Goal: Transaction & Acquisition: Book appointment/travel/reservation

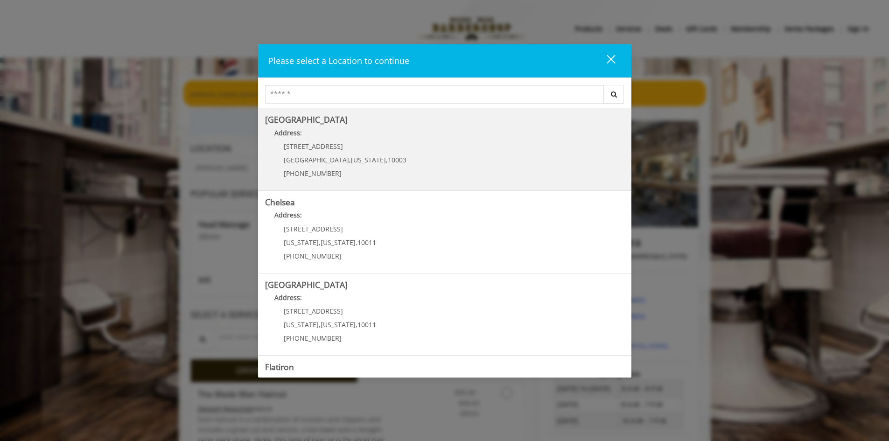
click at [452, 153] on Village "[GEOGRAPHIC_DATA] Address: [STREET_ADDRESS][US_STATE] (212) 598-1840" at bounding box center [444, 149] width 359 height 68
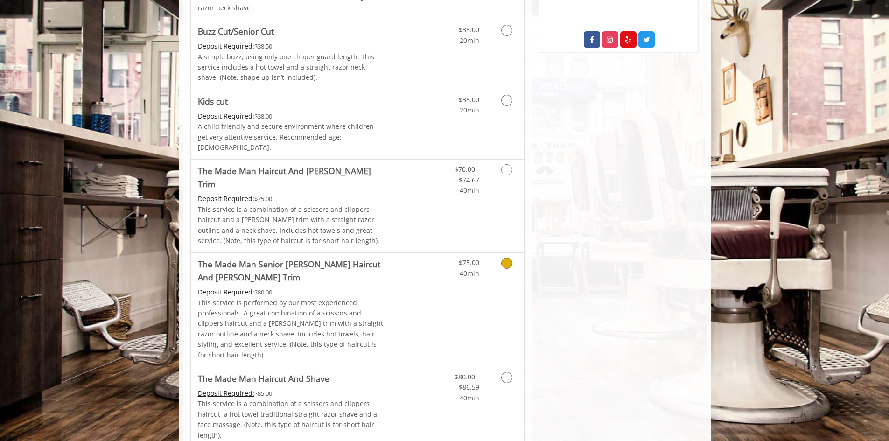
scroll to position [607, 0]
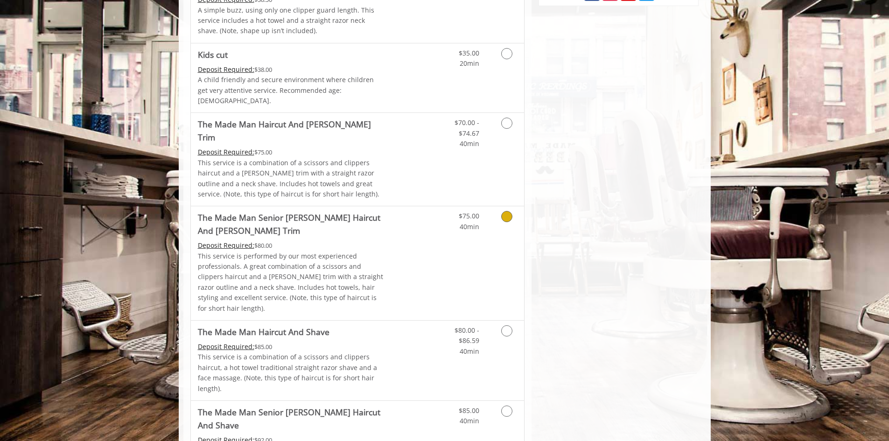
click at [503, 211] on icon "Grooming services" at bounding box center [506, 216] width 11 height 11
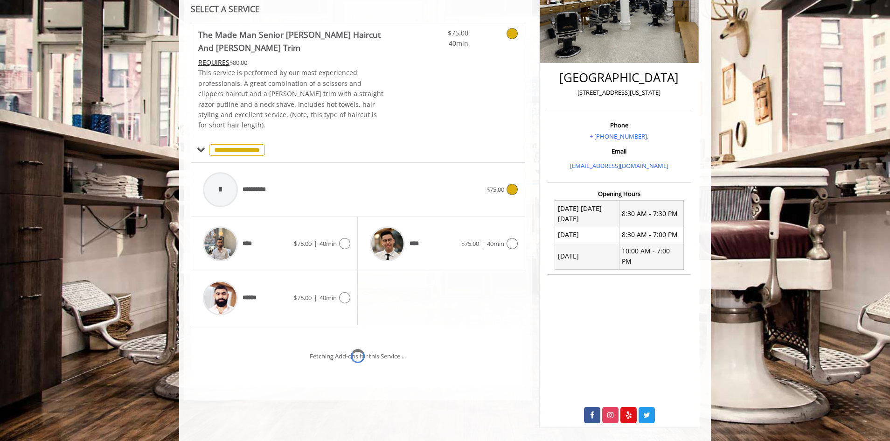
scroll to position [196, 0]
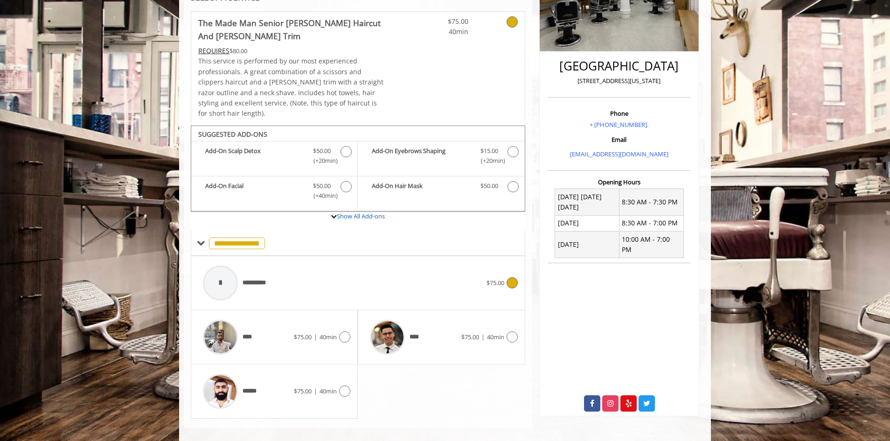
click at [259, 278] on span "**********" at bounding box center [259, 283] width 32 height 10
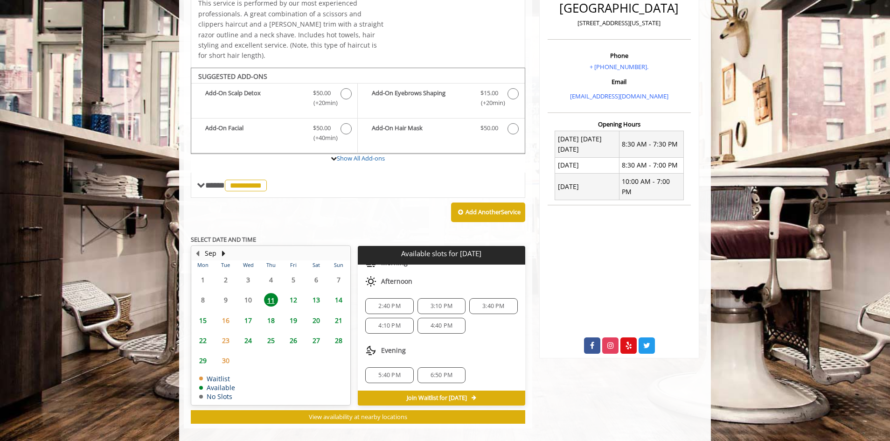
scroll to position [0, 0]
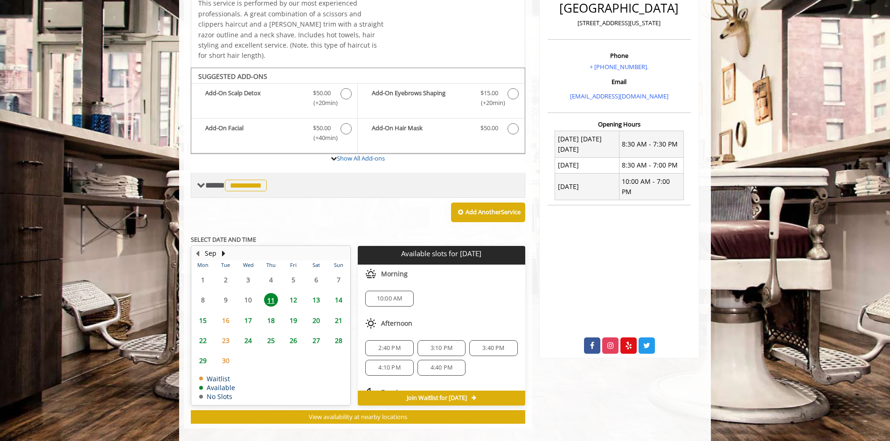
click at [256, 180] on span "**********" at bounding box center [246, 186] width 42 height 12
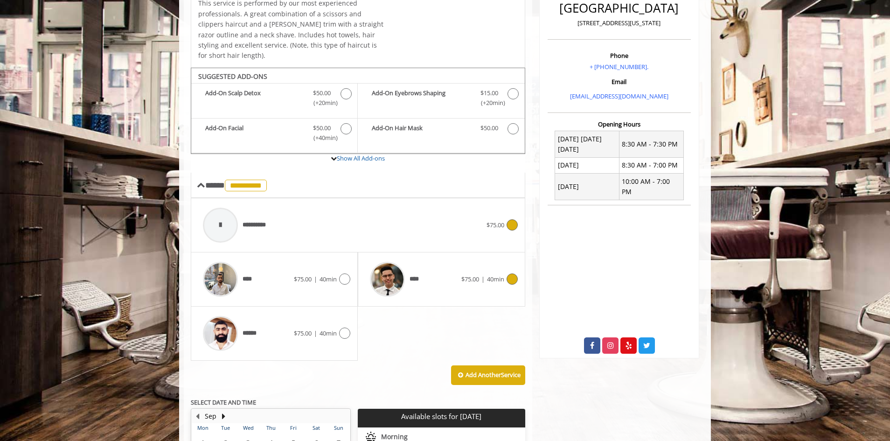
click at [387, 274] on img at bounding box center [387, 279] width 35 height 35
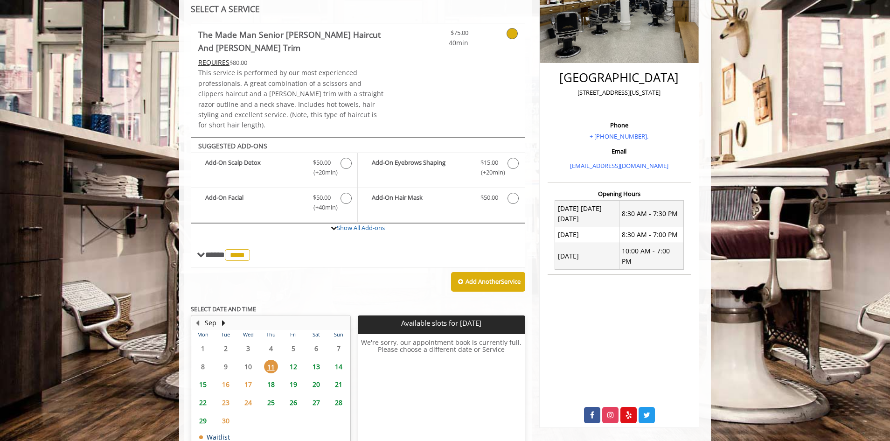
scroll to position [231, 0]
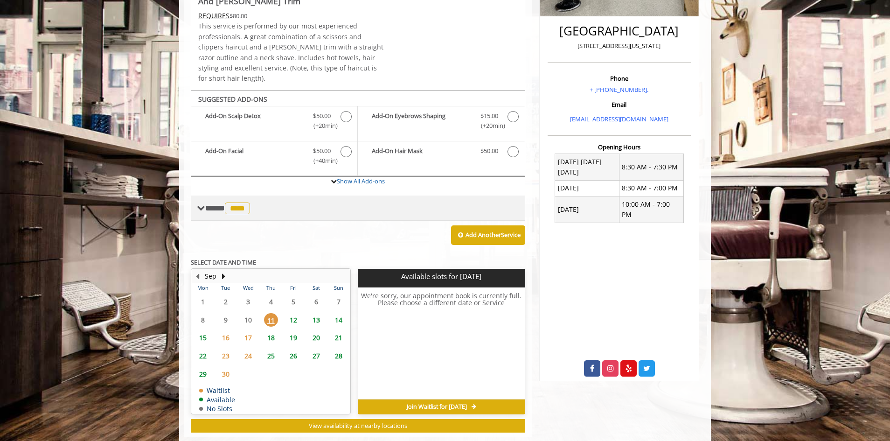
click at [203, 204] on span at bounding box center [201, 208] width 8 height 8
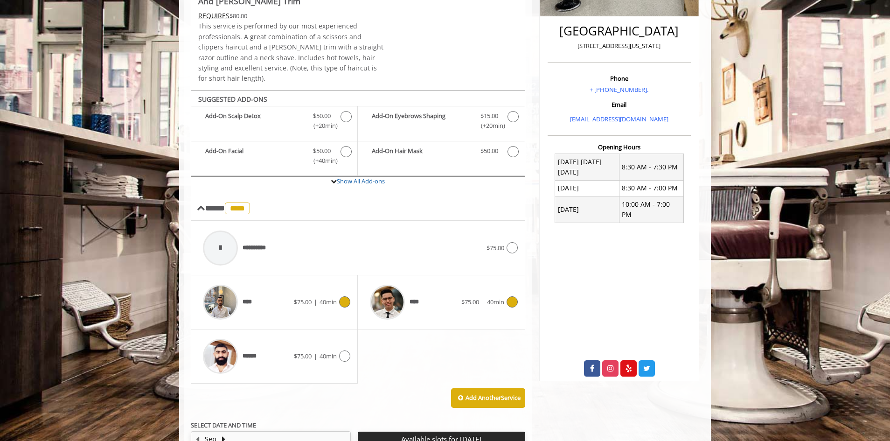
click at [222, 293] on img at bounding box center [220, 302] width 35 height 35
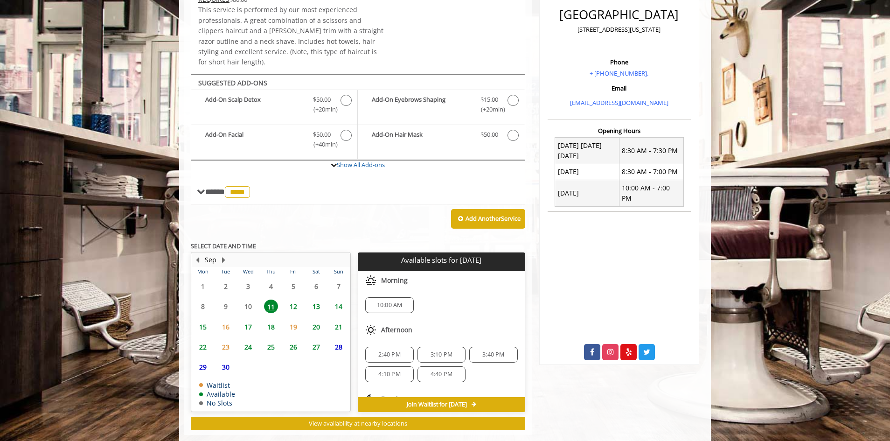
scroll to position [254, 0]
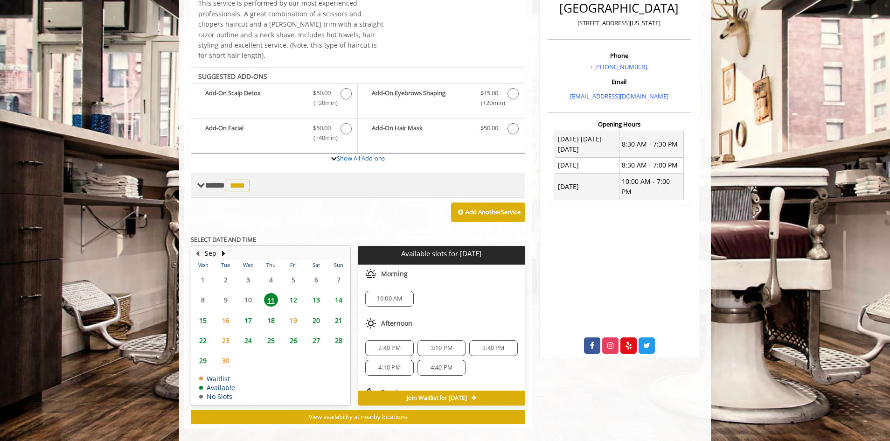
click at [215, 181] on span "**** **** ********" at bounding box center [228, 185] width 47 height 8
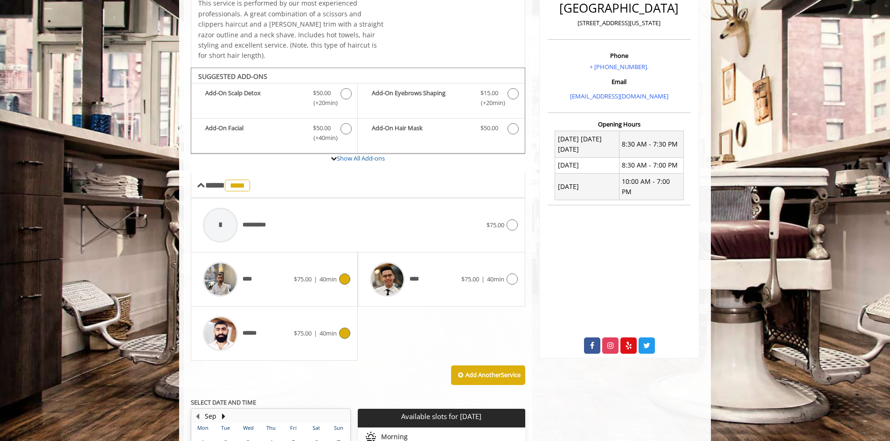
click at [225, 320] on img at bounding box center [220, 333] width 35 height 35
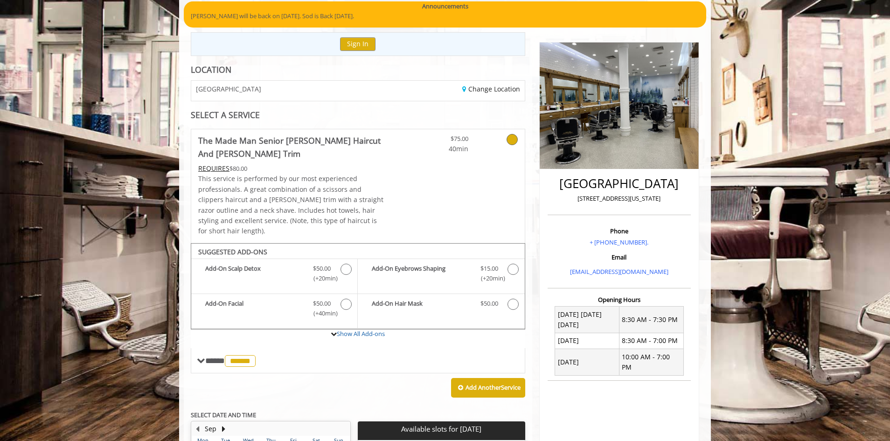
scroll to position [50, 0]
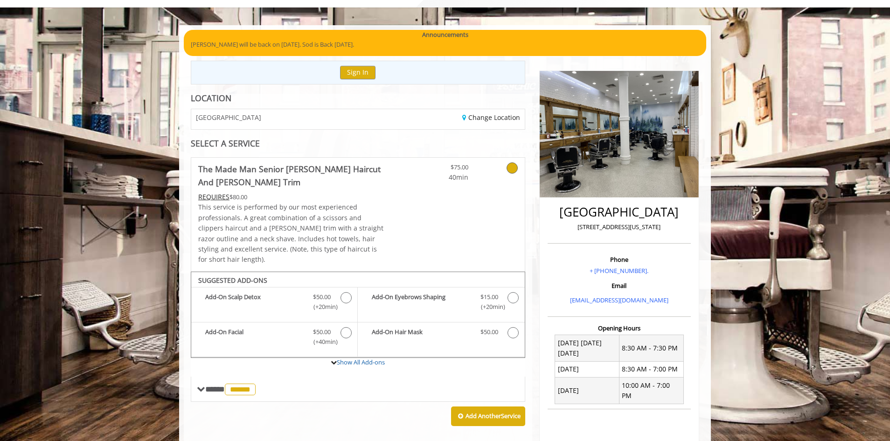
click at [259, 119] on span "GREENWICH VILLAGE" at bounding box center [228, 117] width 65 height 7
click at [496, 119] on link "Change Location" at bounding box center [491, 117] width 58 height 9
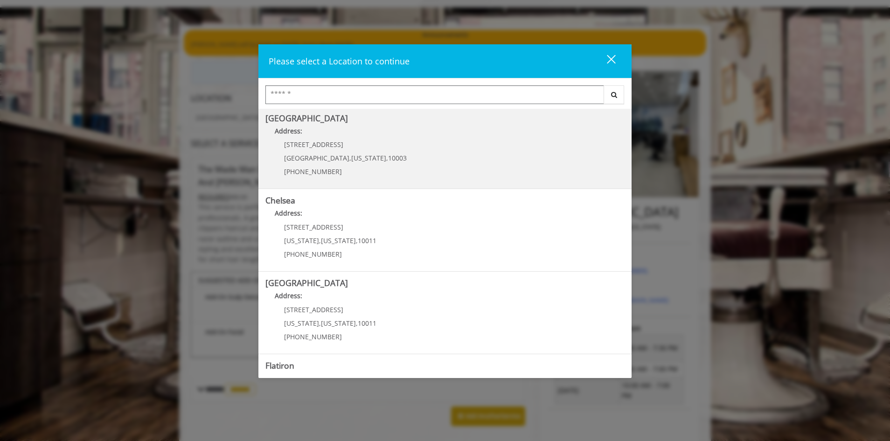
scroll to position [0, 0]
click at [397, 148] on Village "[GEOGRAPHIC_DATA] Address: [STREET_ADDRESS][US_STATE] (212) 598-1840" at bounding box center [445, 150] width 359 height 68
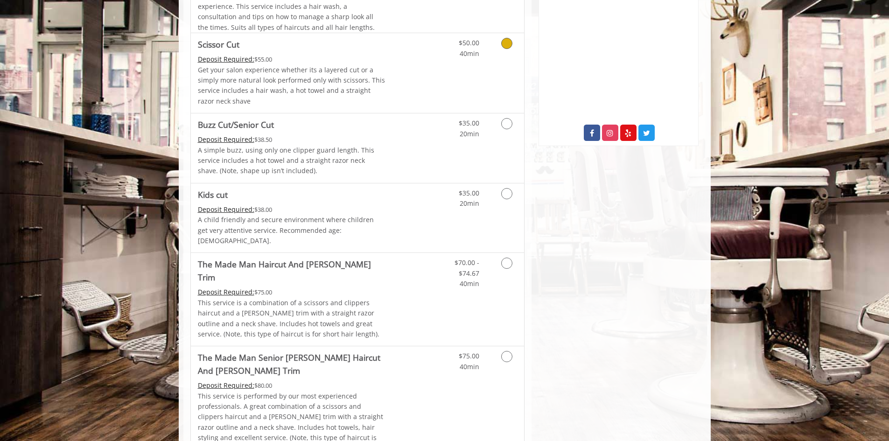
scroll to position [513, 0]
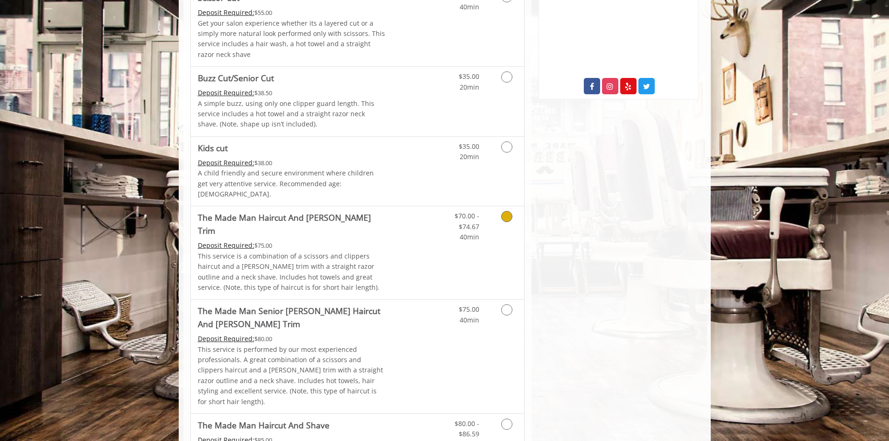
click at [506, 211] on icon "Grooming services" at bounding box center [506, 216] width 11 height 11
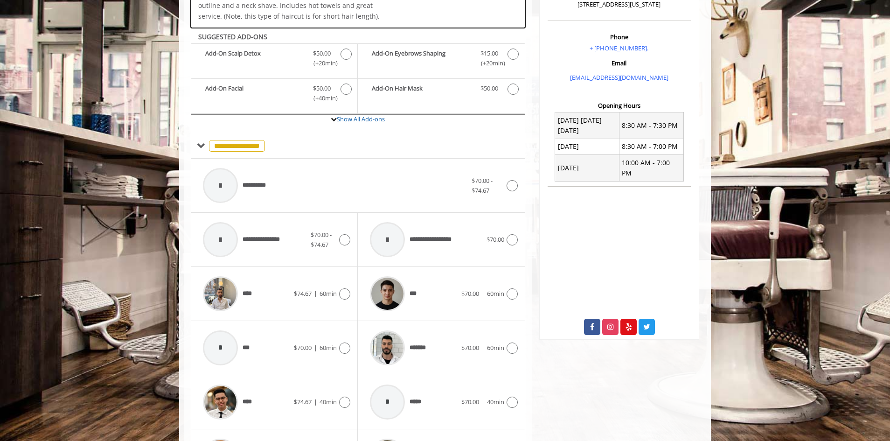
scroll to position [288, 0]
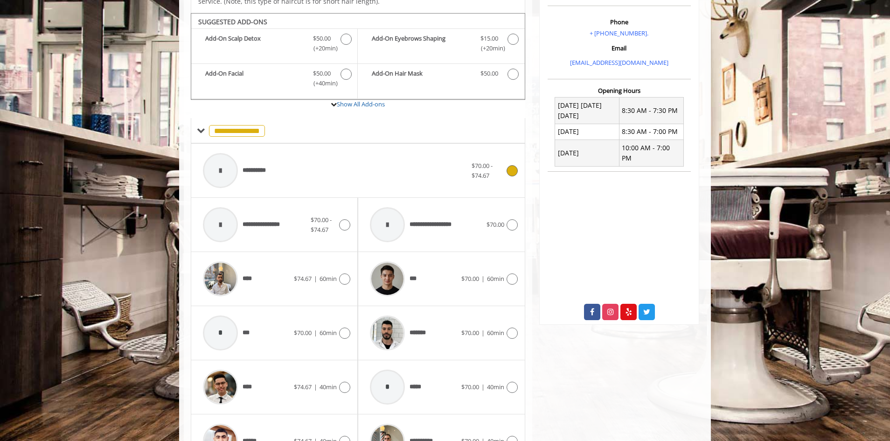
click at [512, 165] on icon at bounding box center [512, 170] width 11 height 11
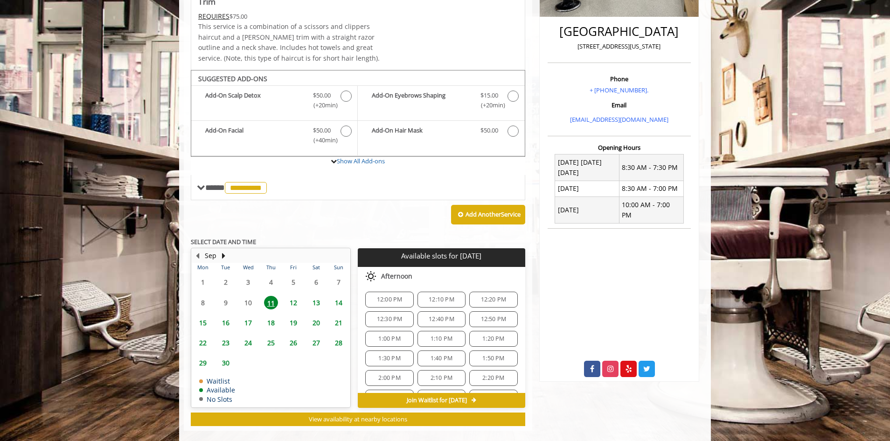
scroll to position [93, 0]
click at [391, 351] on span "1:00 PM" at bounding box center [389, 354] width 22 height 7
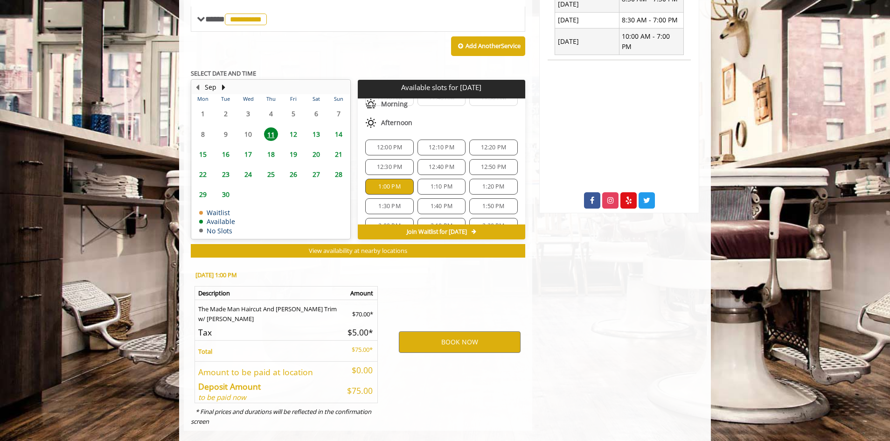
click at [444, 183] on span "1:10 PM" at bounding box center [442, 186] width 22 height 7
click at [453, 228] on span "Join Waitlist for Thu, Sep 11 2025" at bounding box center [437, 231] width 60 height 7
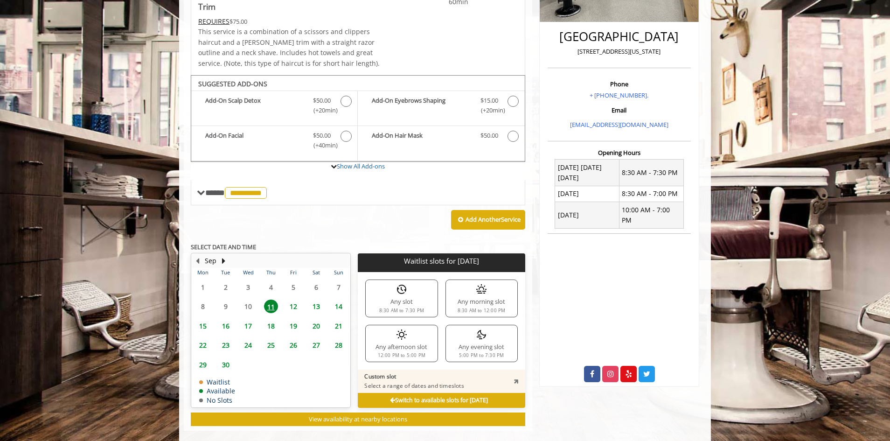
click at [405, 396] on b "Switch to available slots for Thu, Sep 11 2025" at bounding box center [439, 400] width 98 height 8
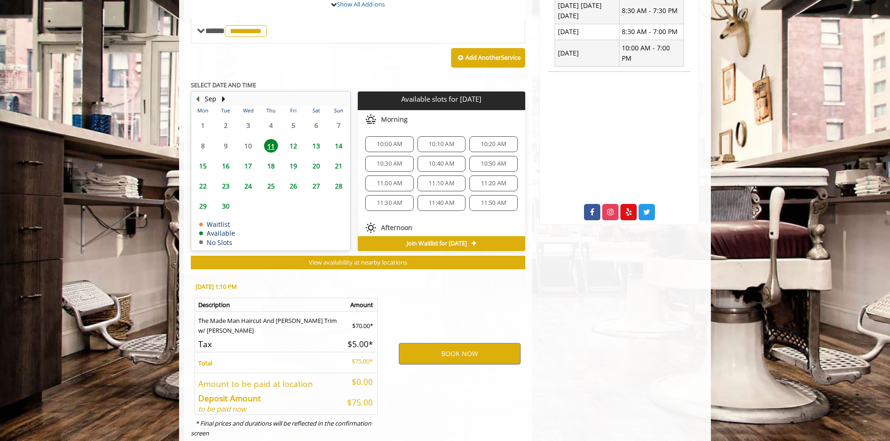
scroll to position [399, 0]
